Goal: Transaction & Acquisition: Purchase product/service

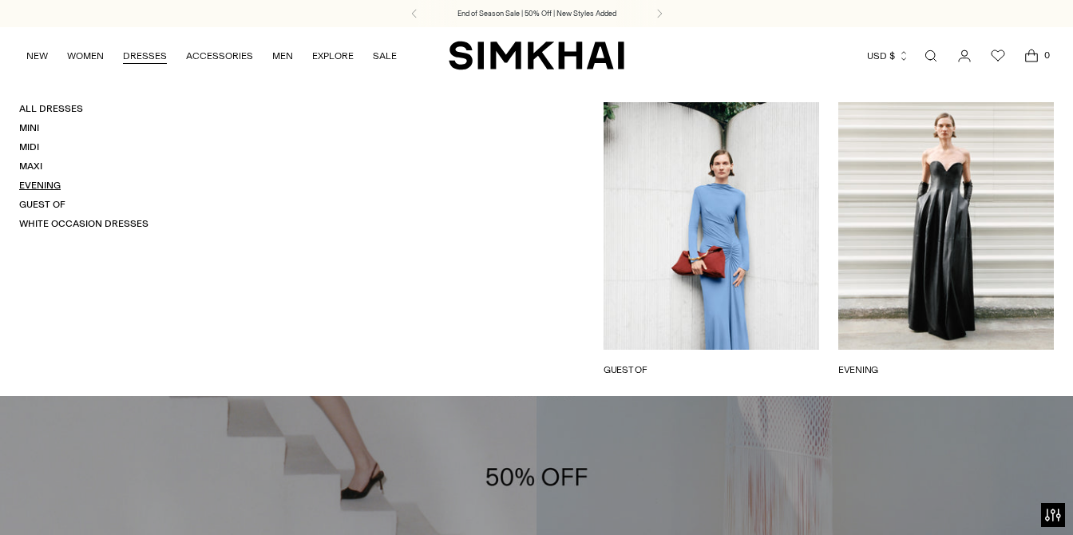
click at [50, 184] on link "Evening" at bounding box center [40, 185] width 42 height 11
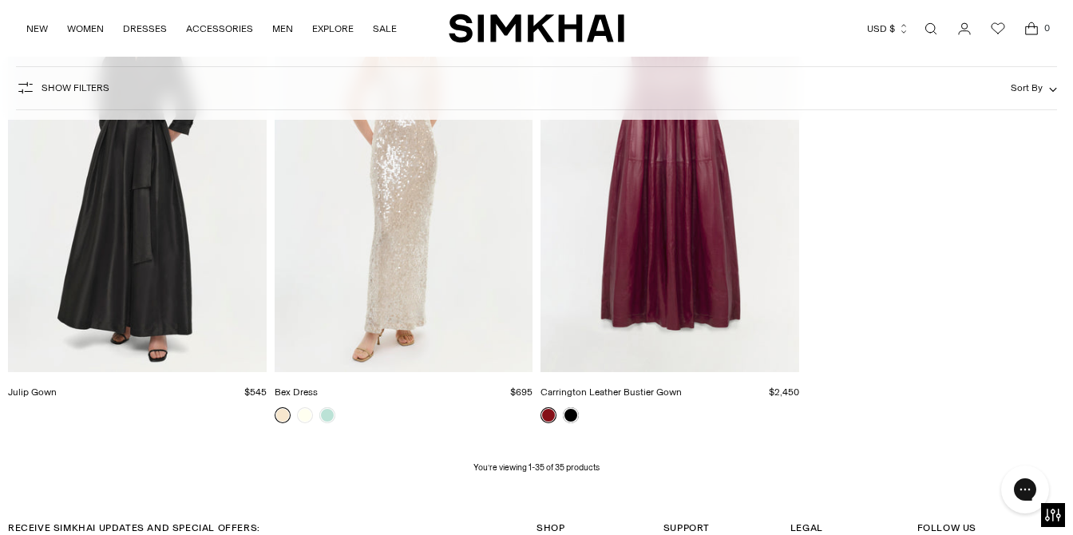
scroll to position [3996, 0]
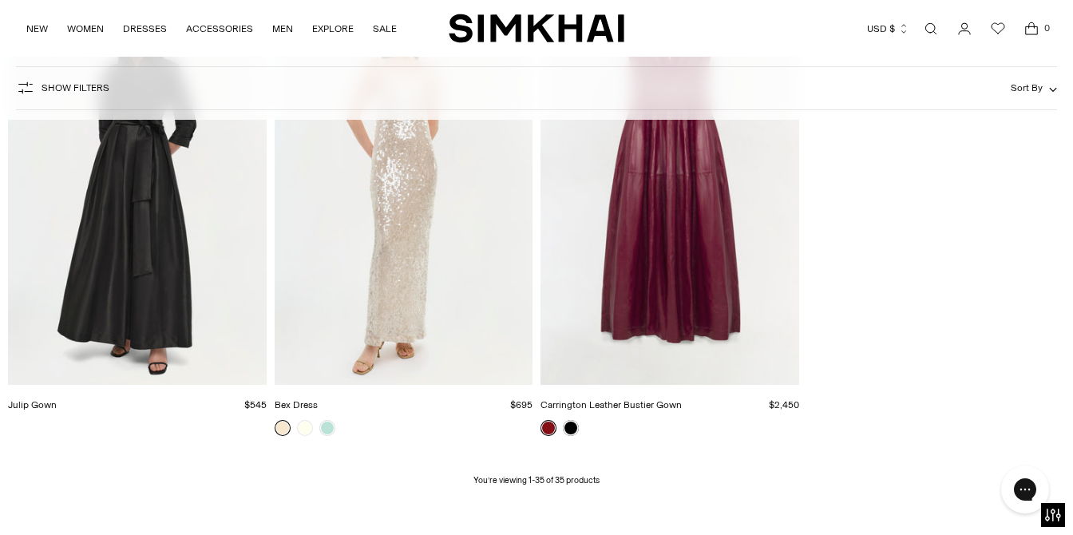
click at [0, 0] on img "Julip Gown" at bounding box center [0, 0] width 0 height 0
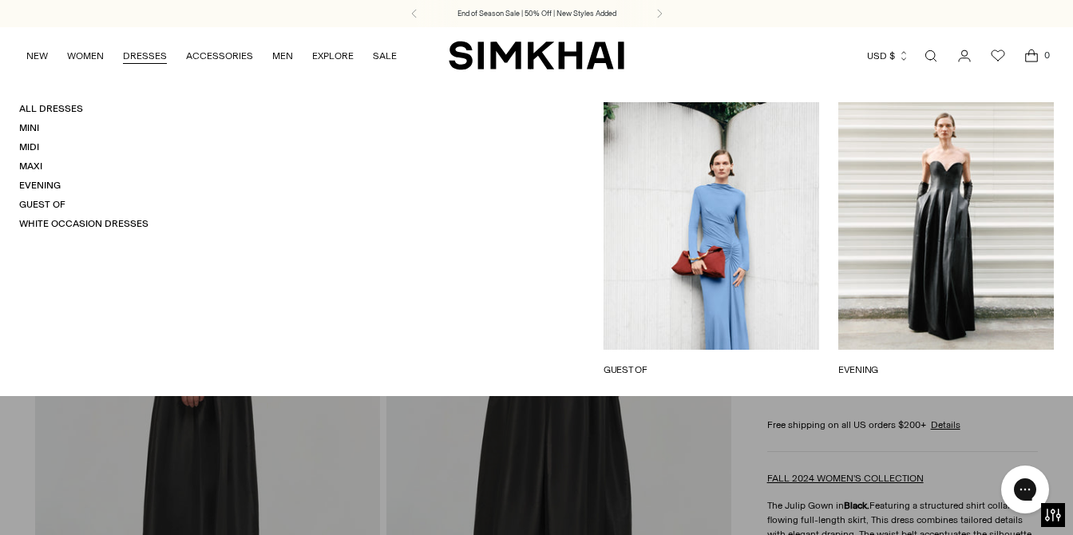
click at [146, 56] on link "DRESSES" at bounding box center [145, 55] width 44 height 35
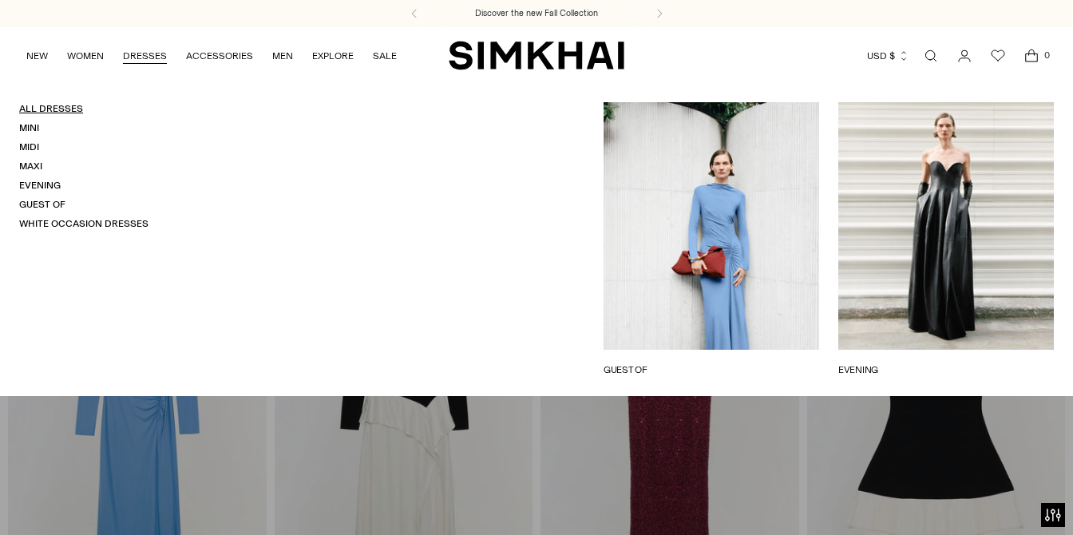
click at [55, 109] on link "All Dresses" at bounding box center [51, 108] width 64 height 11
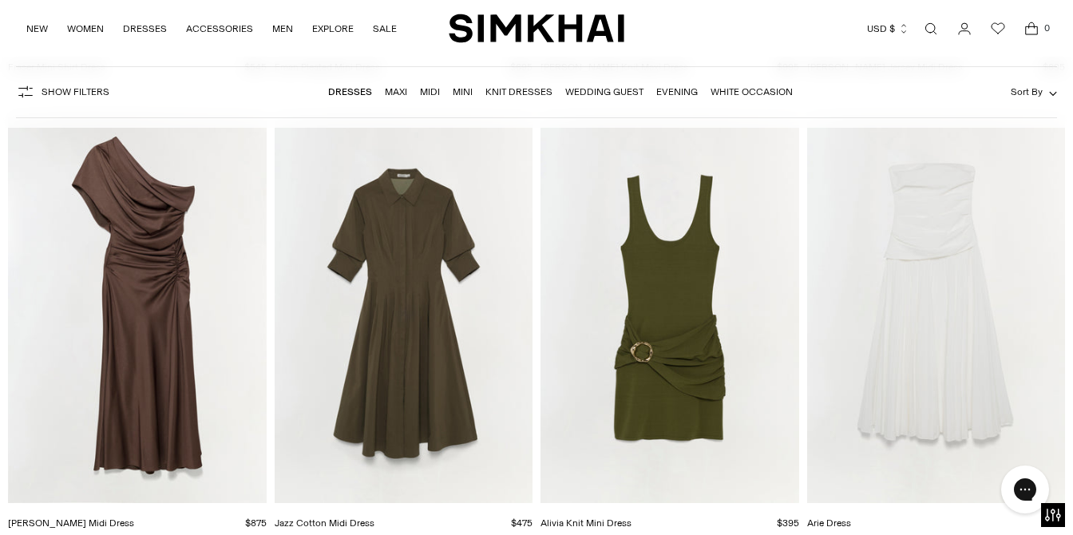
scroll to position [12308, 0]
click at [0, 0] on img "Jazz Cotton Midi Dress" at bounding box center [0, 0] width 0 height 0
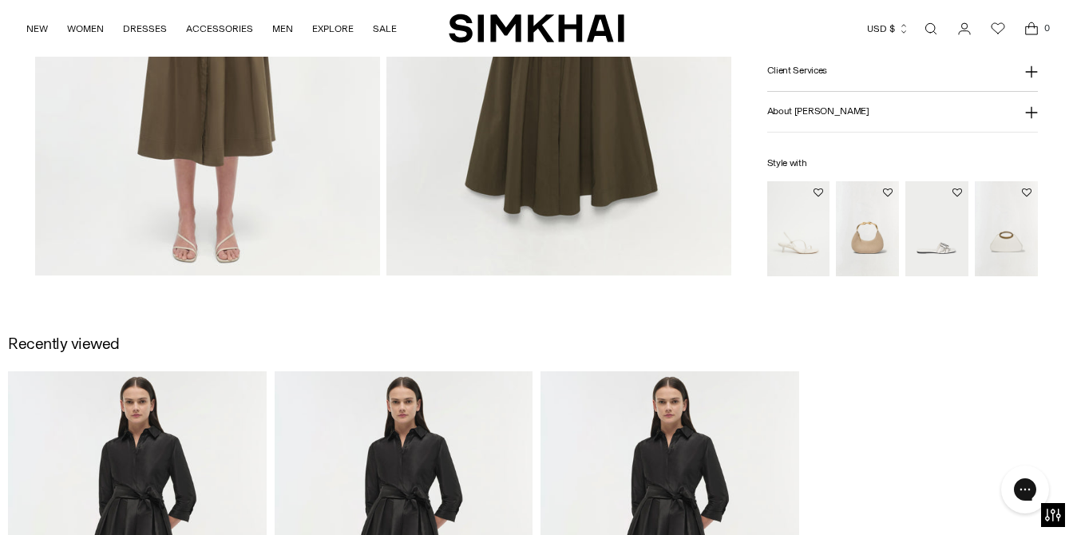
scroll to position [1403, 0]
